Goal: Task Accomplishment & Management: Manage account settings

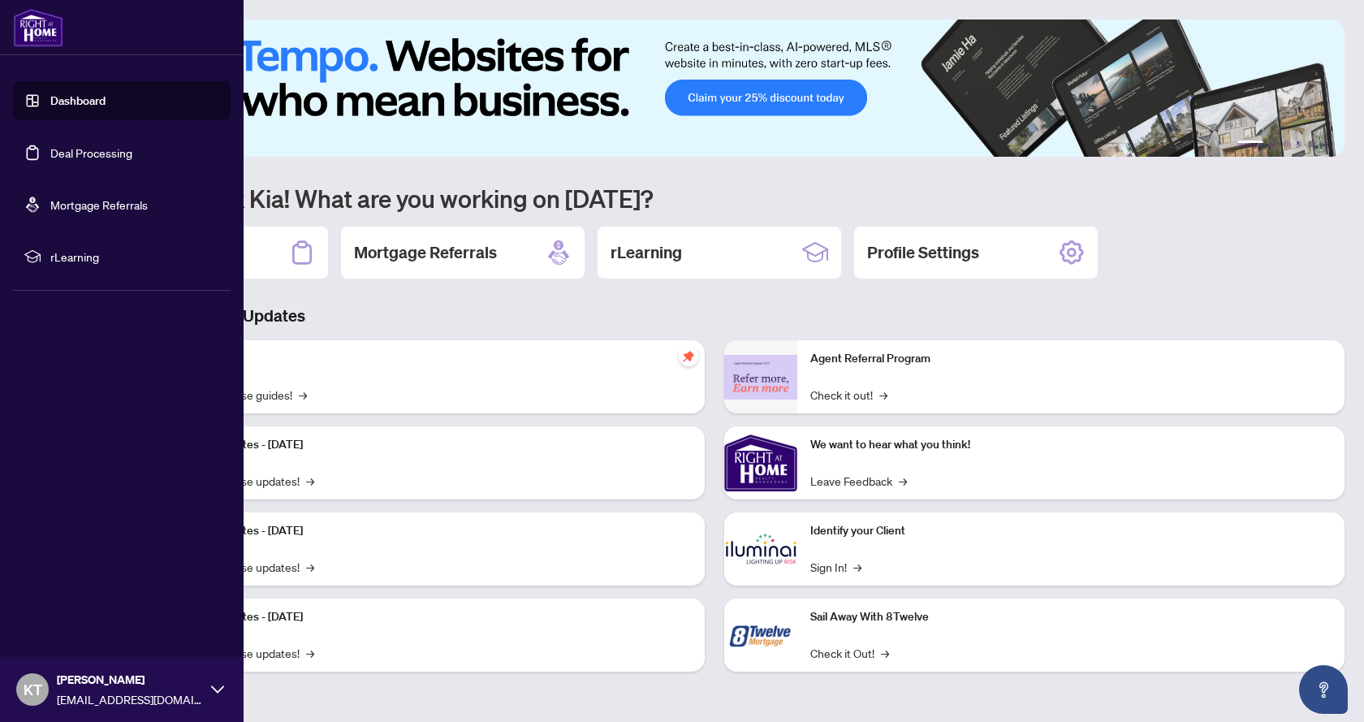
click at [87, 150] on link "Deal Processing" at bounding box center [91, 152] width 82 height 15
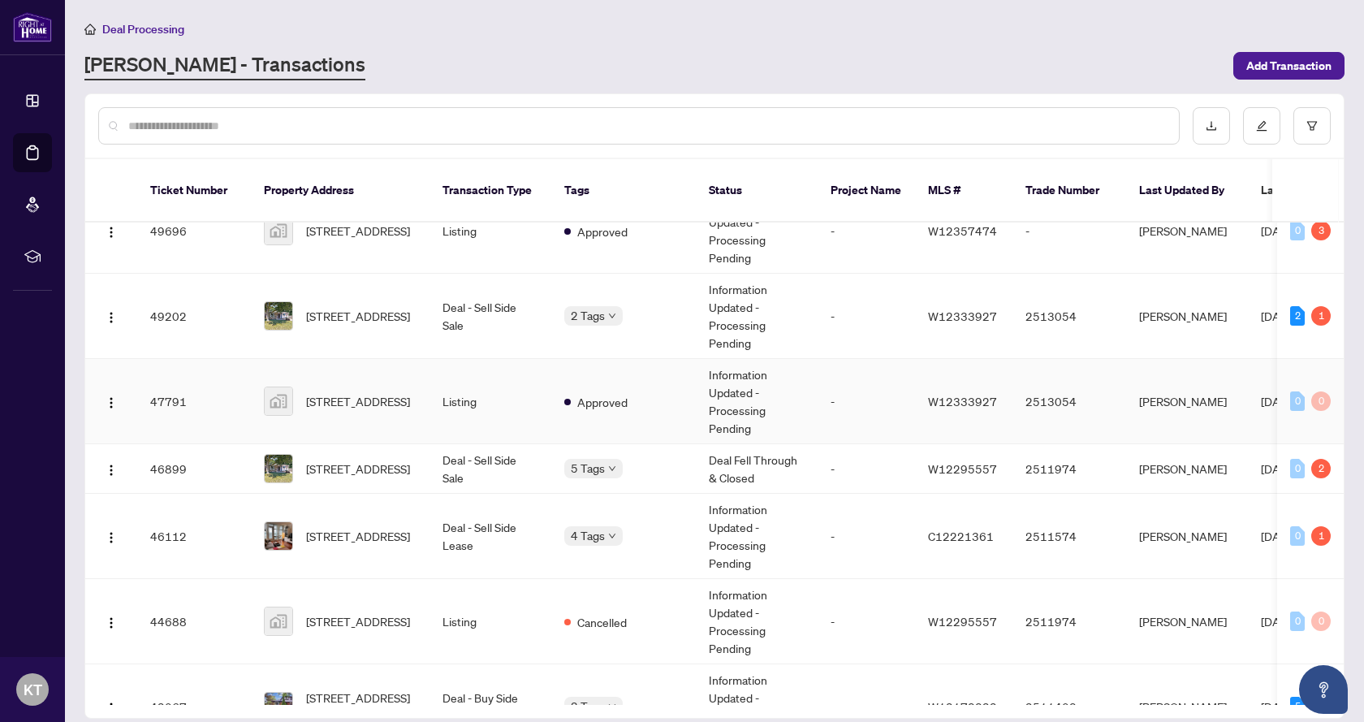
scroll to position [162, 0]
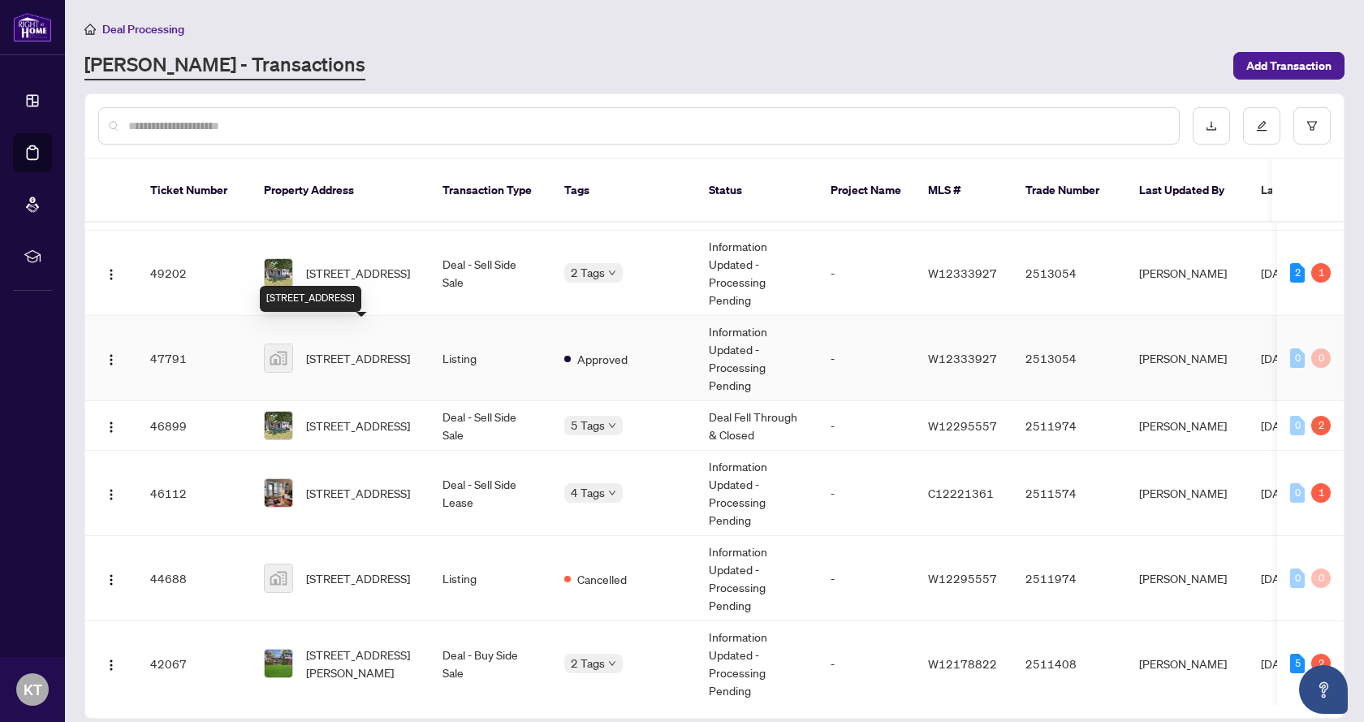
click at [337, 352] on span "[STREET_ADDRESS]" at bounding box center [358, 358] width 104 height 18
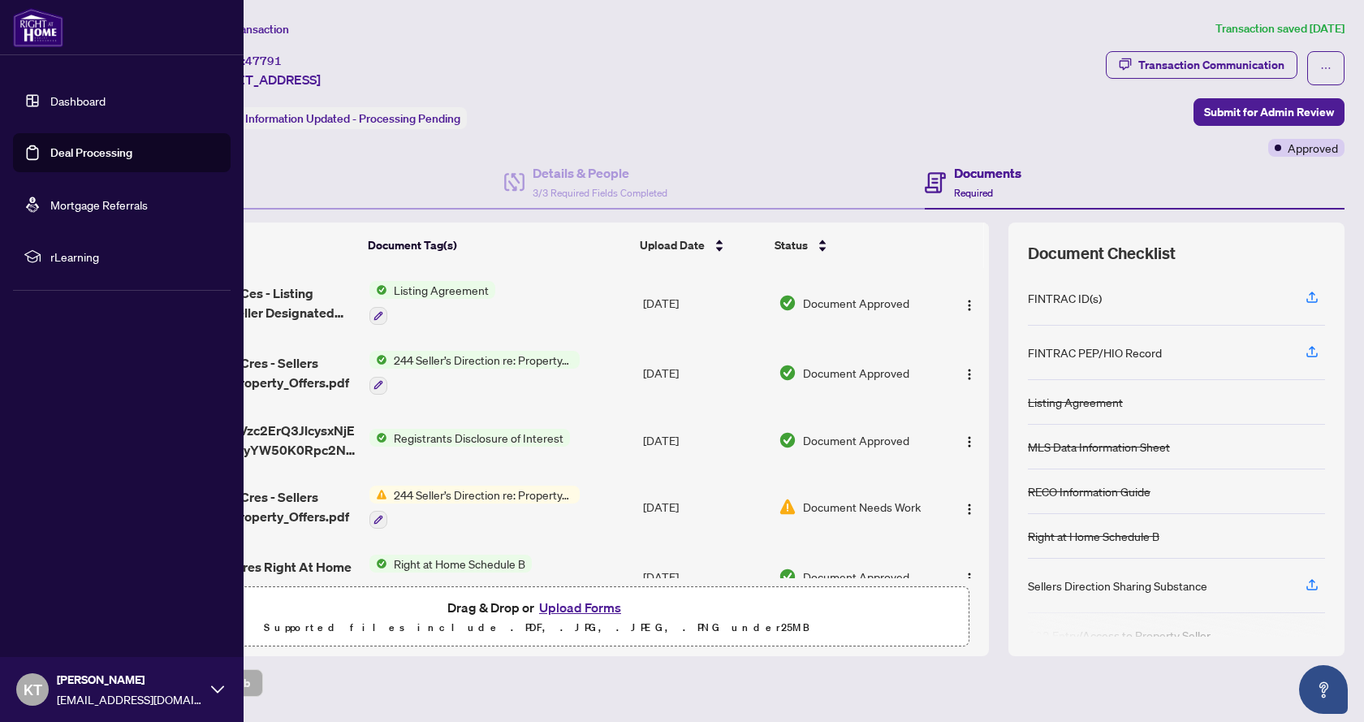
click at [81, 159] on link "Deal Processing" at bounding box center [91, 152] width 82 height 15
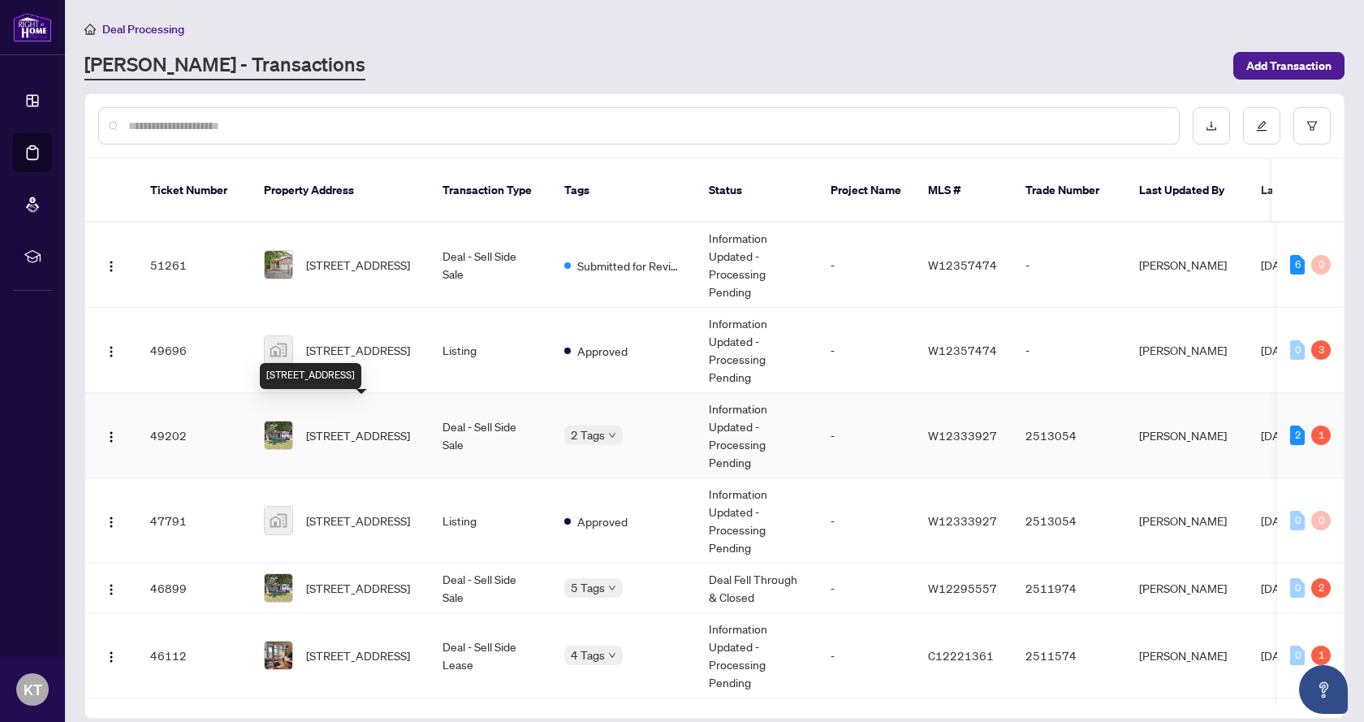
click at [346, 430] on span "[STREET_ADDRESS]" at bounding box center [358, 435] width 104 height 18
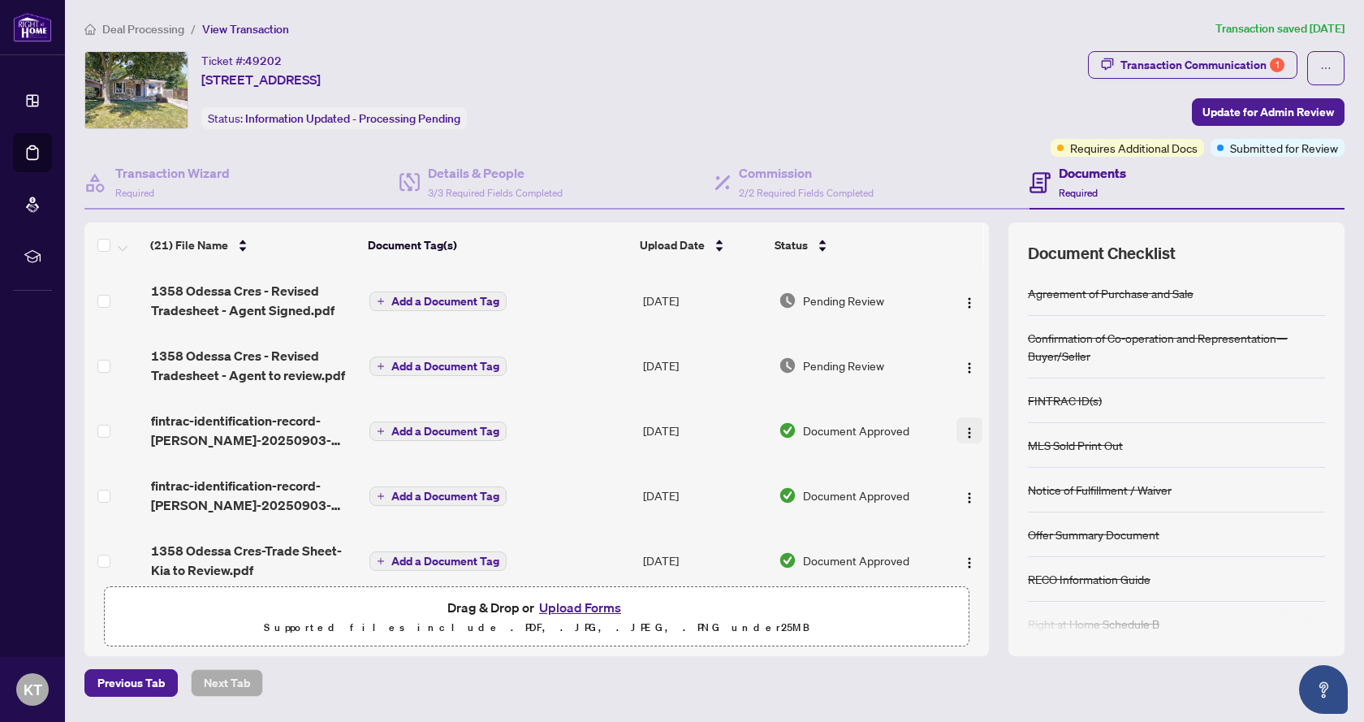
click at [966, 434] on img "button" at bounding box center [969, 432] width 13 height 13
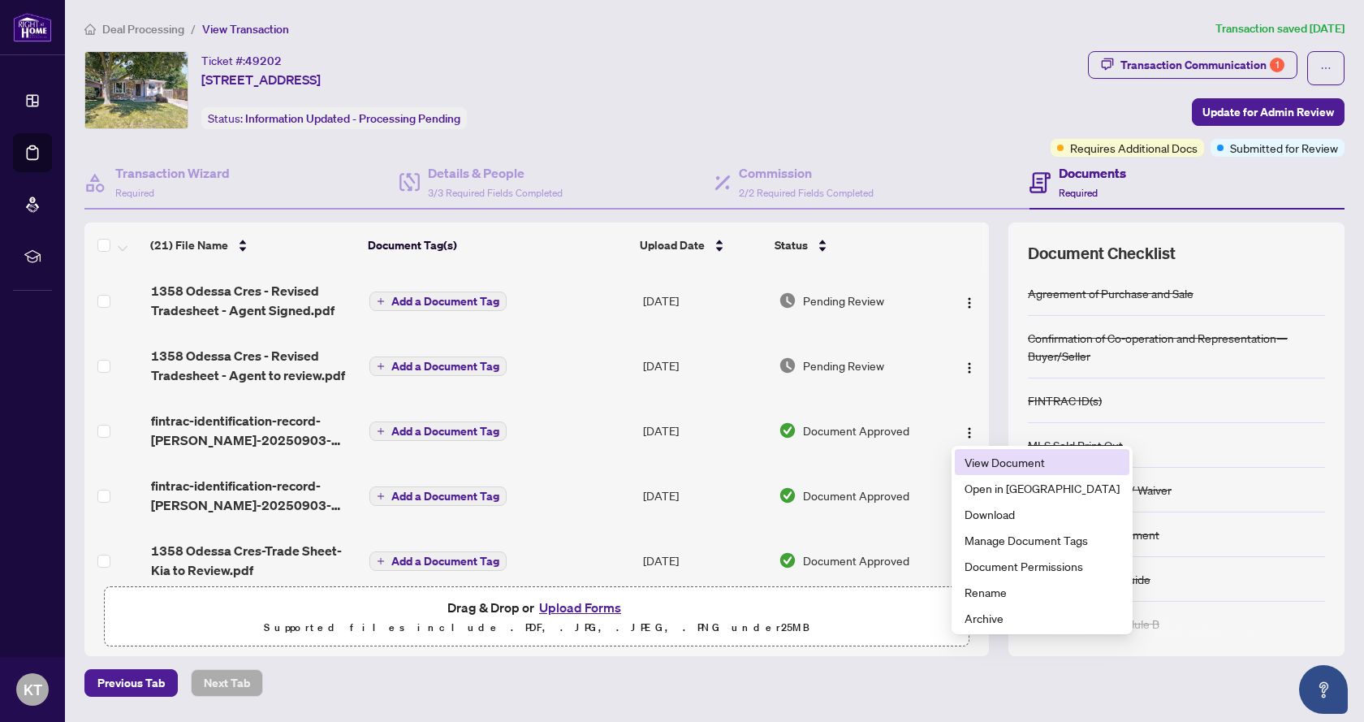
click at [983, 461] on span "View Document" at bounding box center [1042, 462] width 155 height 18
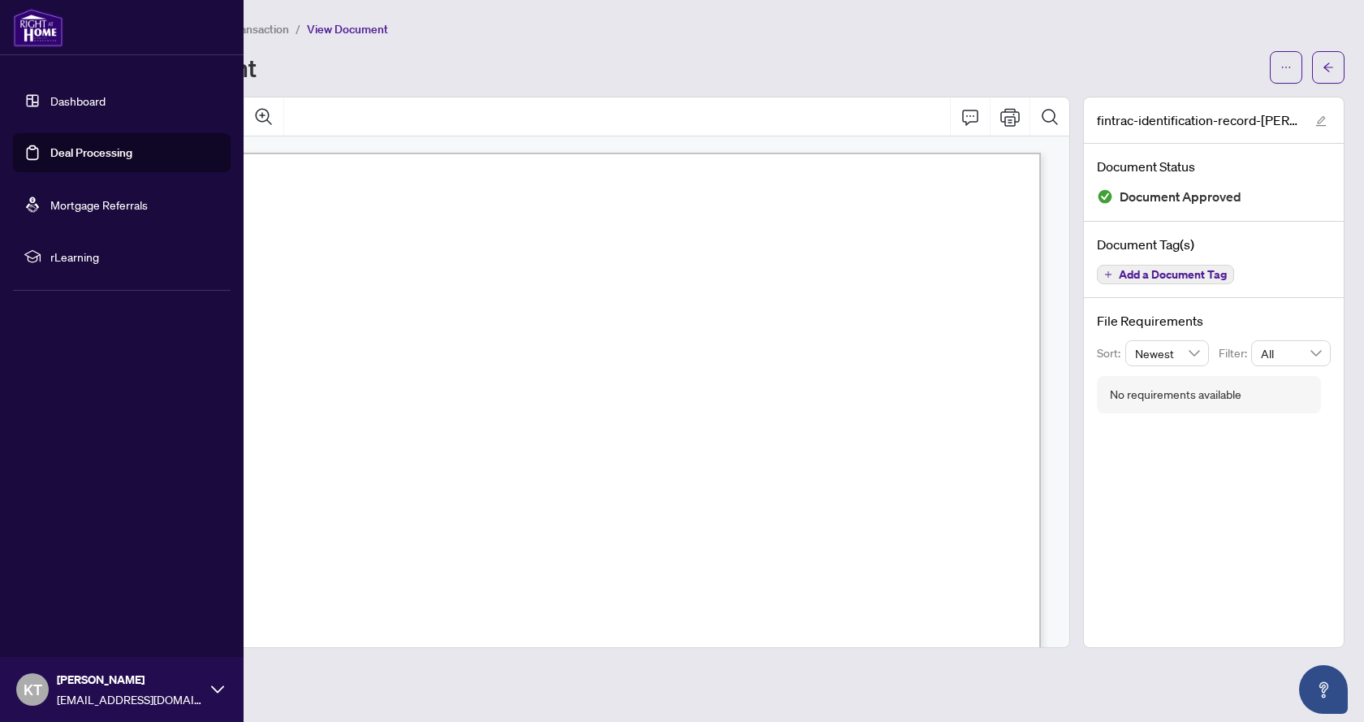
click at [97, 156] on link "Deal Processing" at bounding box center [91, 152] width 82 height 15
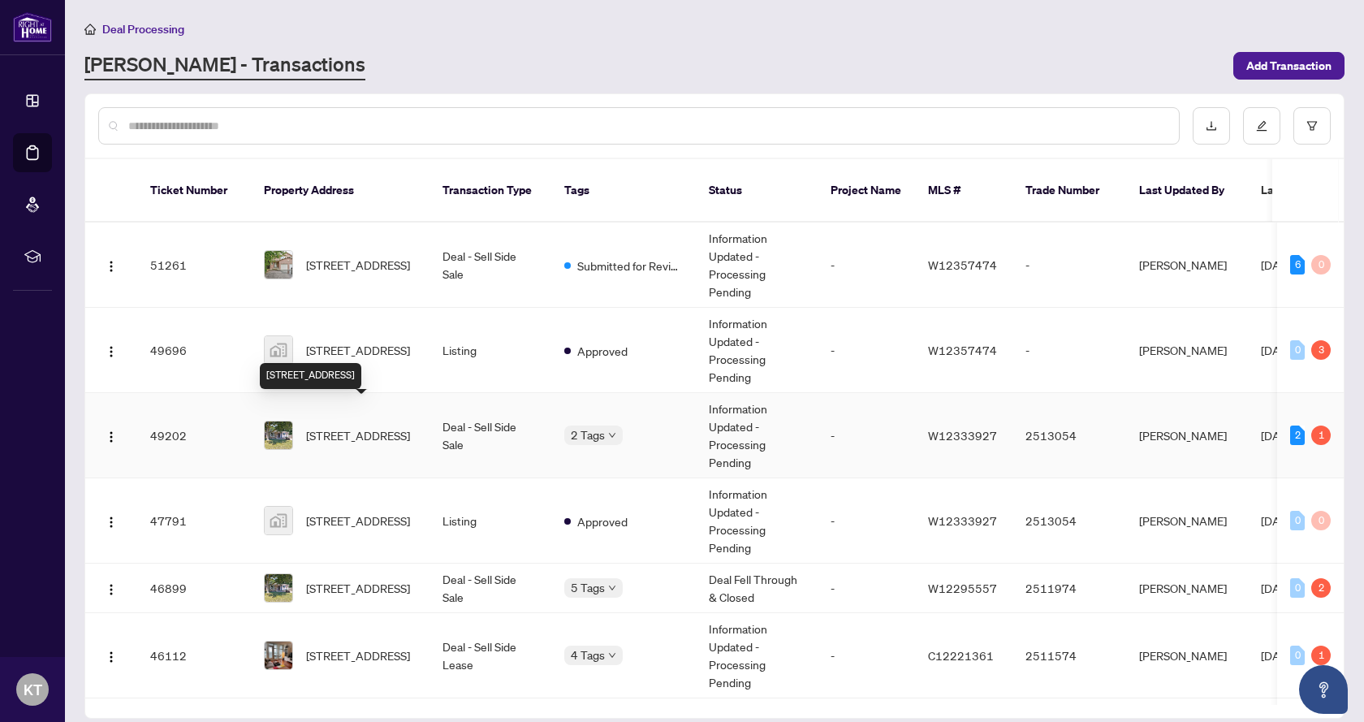
click at [359, 426] on span "[STREET_ADDRESS]" at bounding box center [358, 435] width 104 height 18
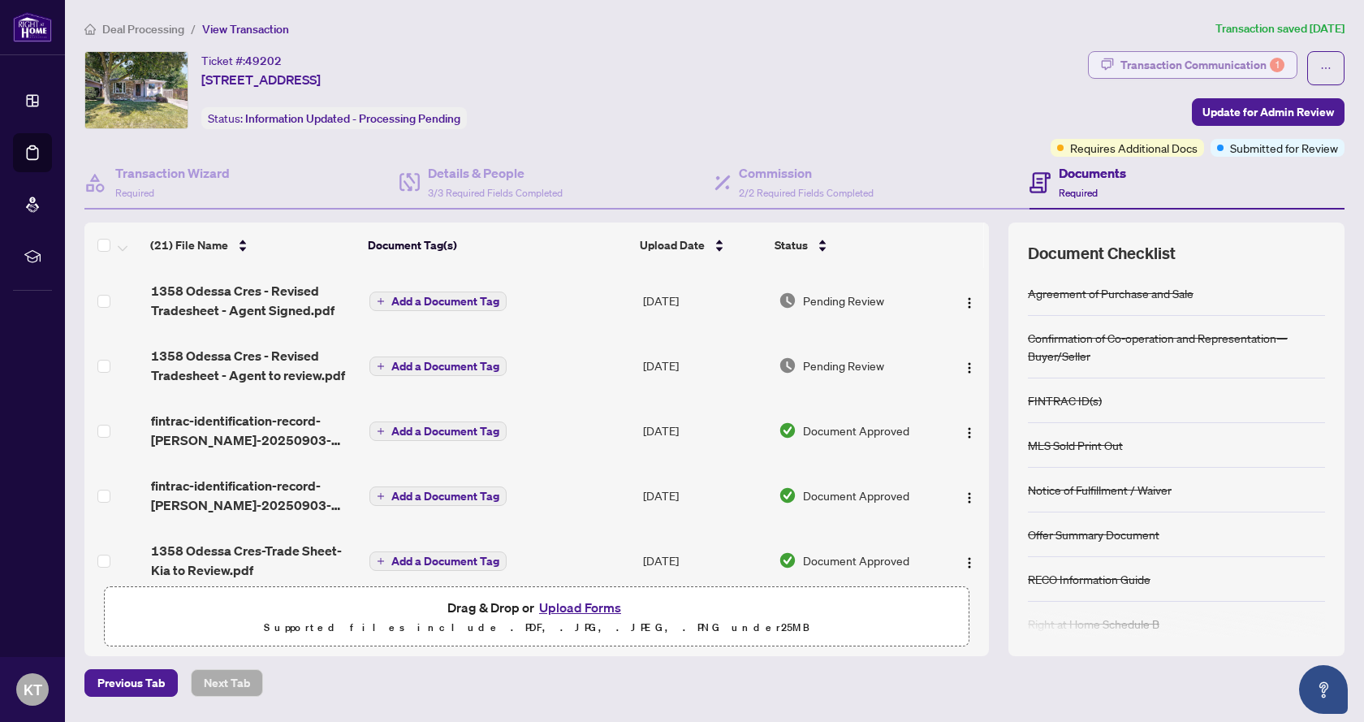
click at [1246, 64] on div "Transaction Communication 1" at bounding box center [1203, 65] width 164 height 26
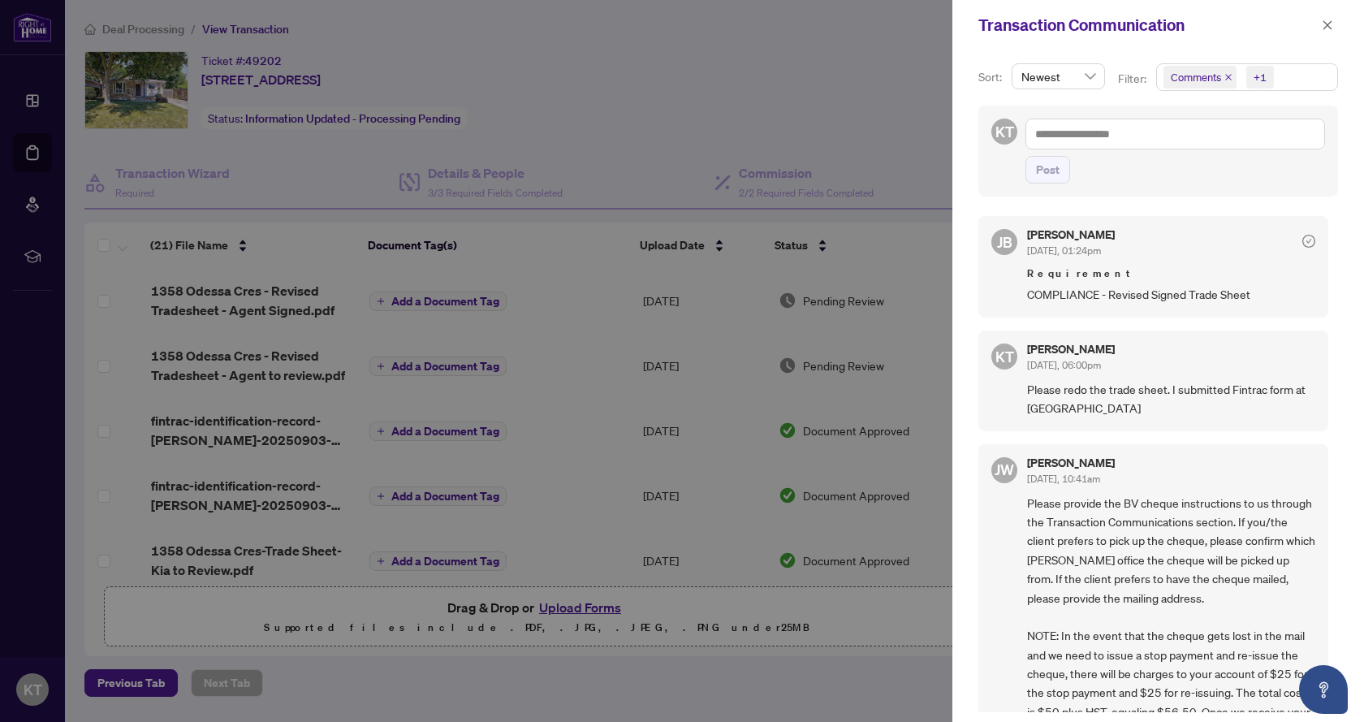
click at [265, 301] on div at bounding box center [682, 361] width 1364 height 722
click at [703, 54] on div at bounding box center [682, 361] width 1364 height 722
click at [1330, 32] on span "button" at bounding box center [1327, 25] width 11 height 26
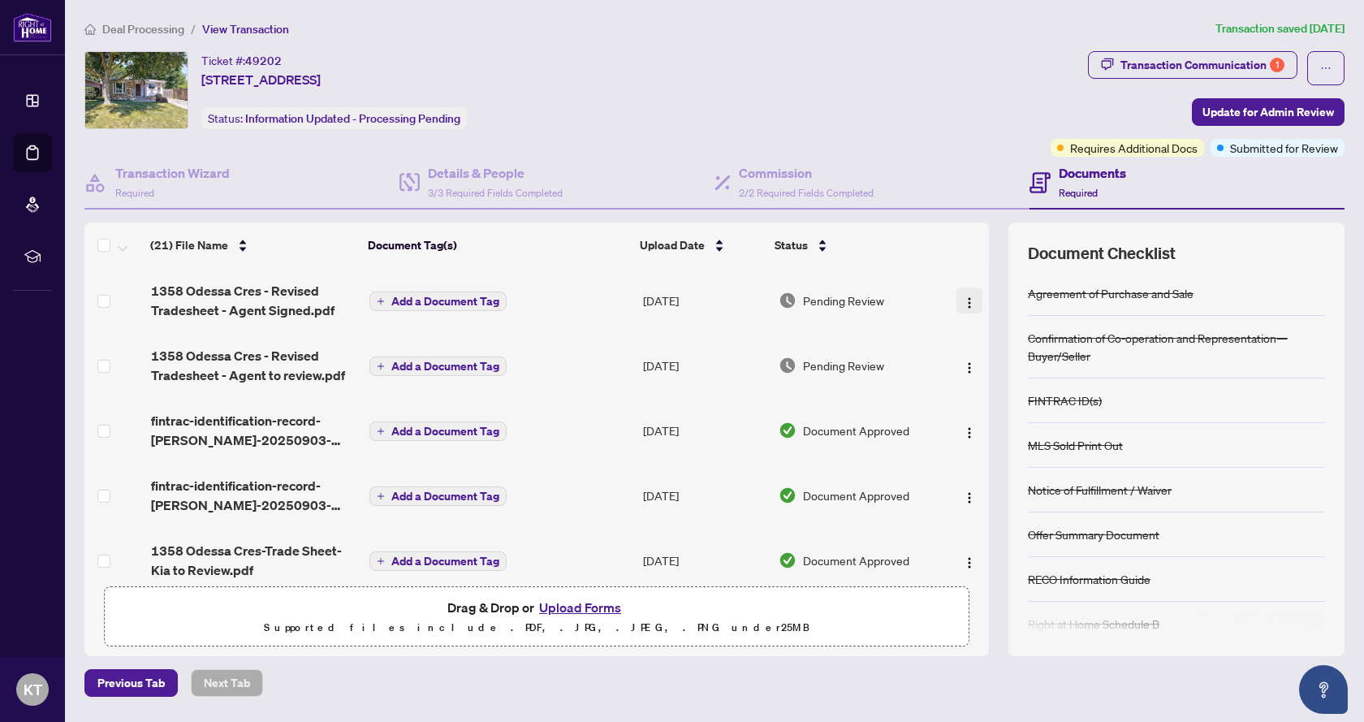
click at [964, 300] on img "button" at bounding box center [969, 302] width 13 height 13
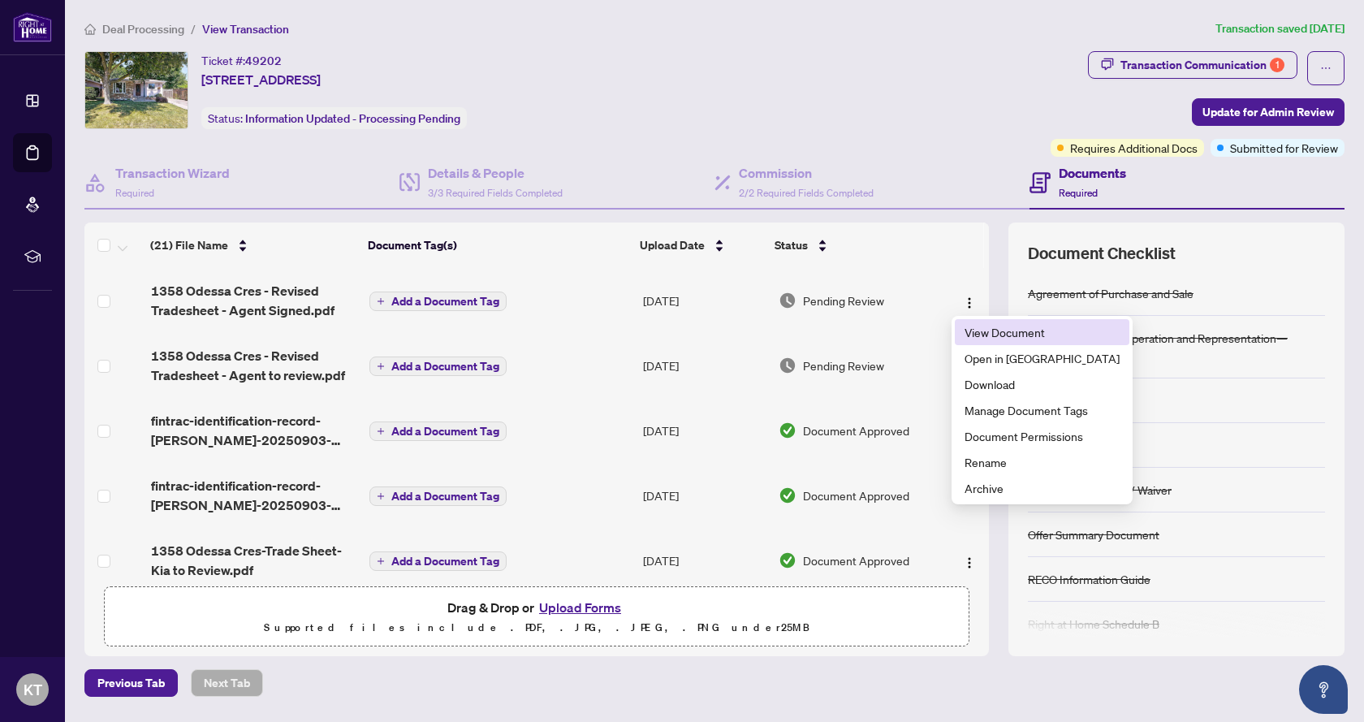
click at [987, 331] on span "View Document" at bounding box center [1042, 332] width 155 height 18
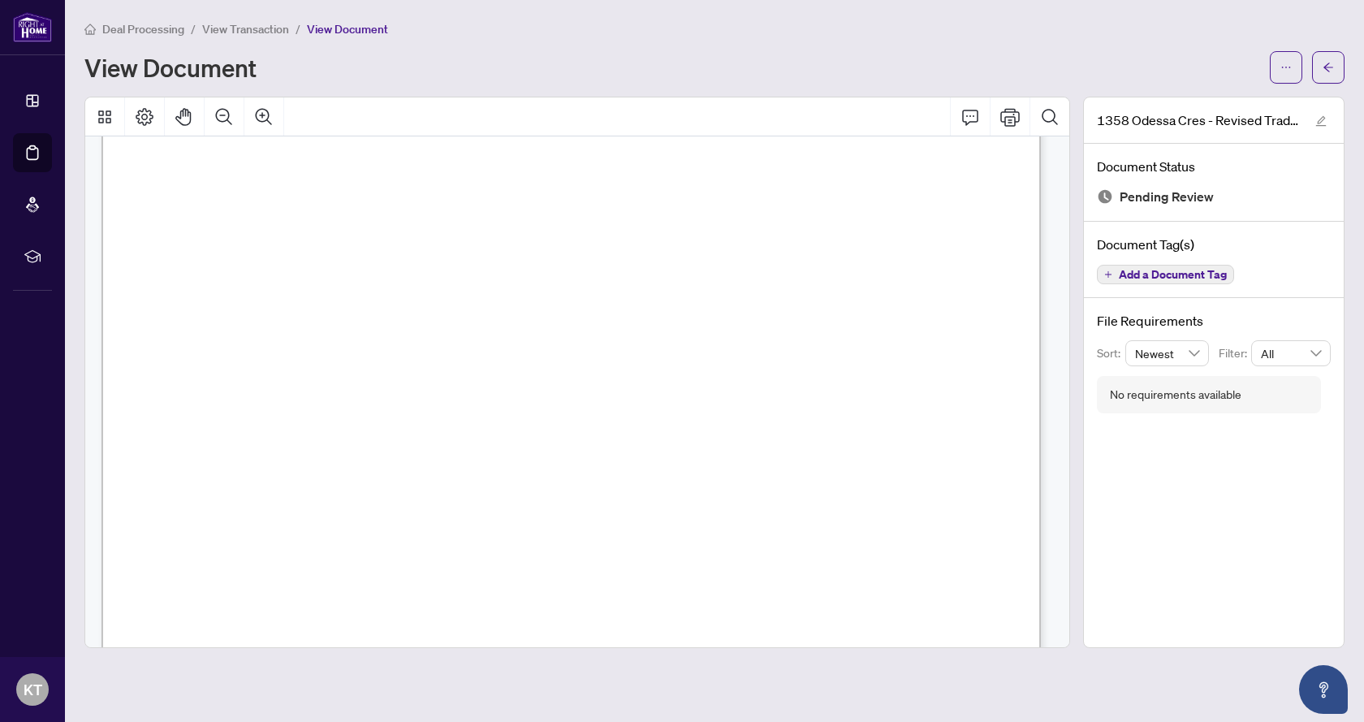
scroll to position [325, 0]
